Goal: Information Seeking & Learning: Learn about a topic

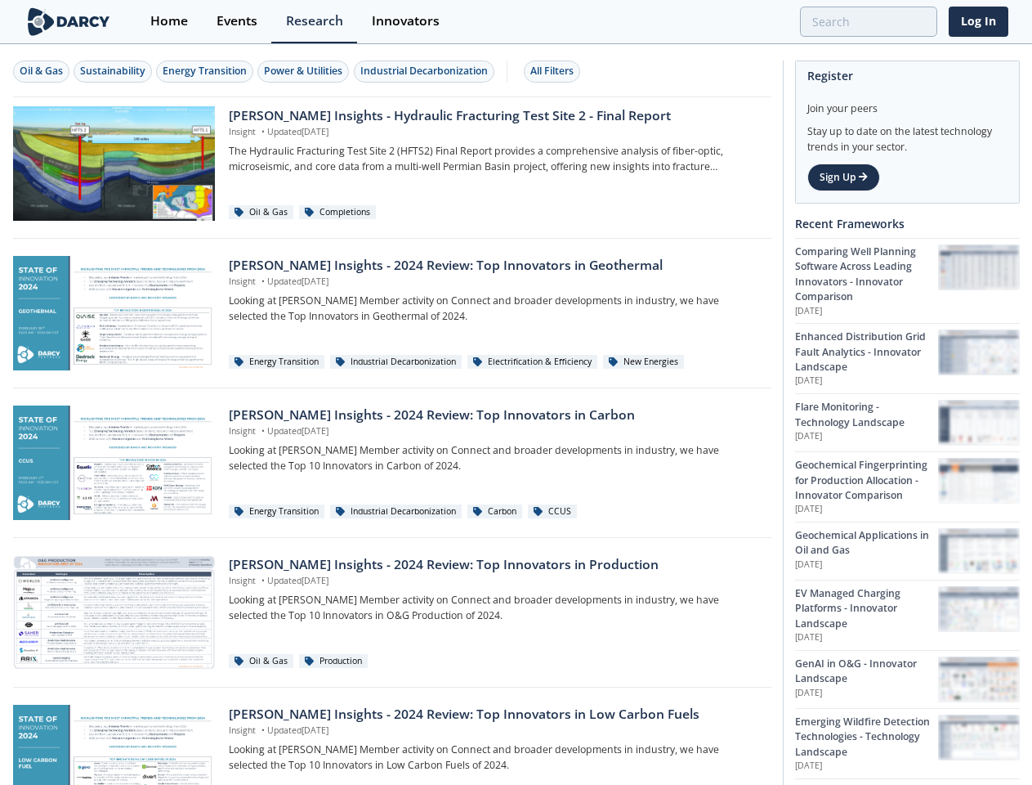
click at [42, 71] on div "Oil & Gas" at bounding box center [41, 71] width 43 height 15
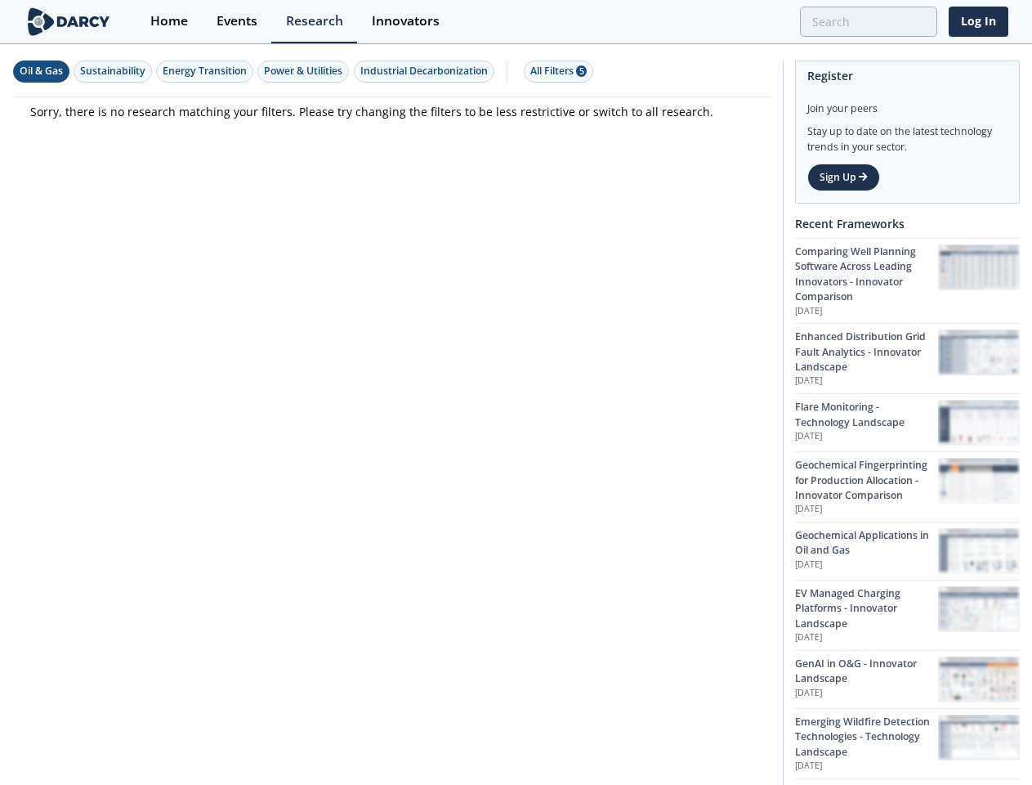
click at [114, 71] on div "Sustainability" at bounding box center [112, 71] width 65 height 15
click at [206, 71] on div "Energy Transition" at bounding box center [205, 71] width 84 height 15
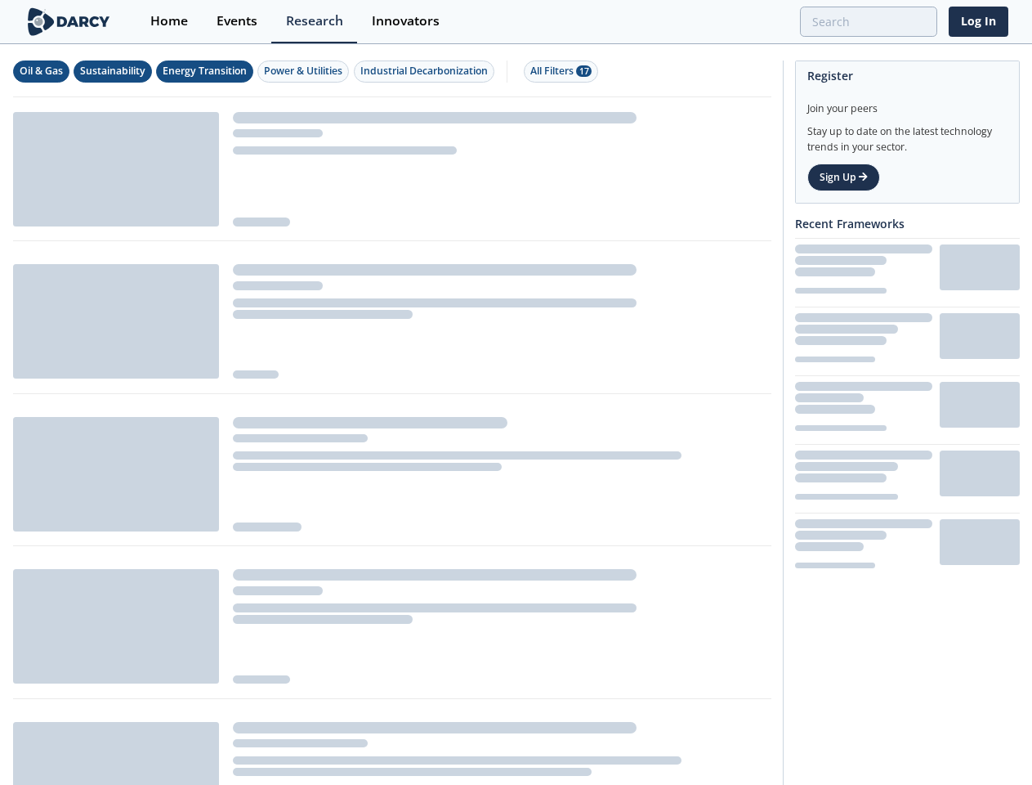
click at [306, 71] on div "Power & Utilities" at bounding box center [303, 71] width 78 height 15
click at [427, 71] on div "Industrial Decarbonization" at bounding box center [425, 71] width 128 height 15
